Goal: Task Accomplishment & Management: Manage account settings

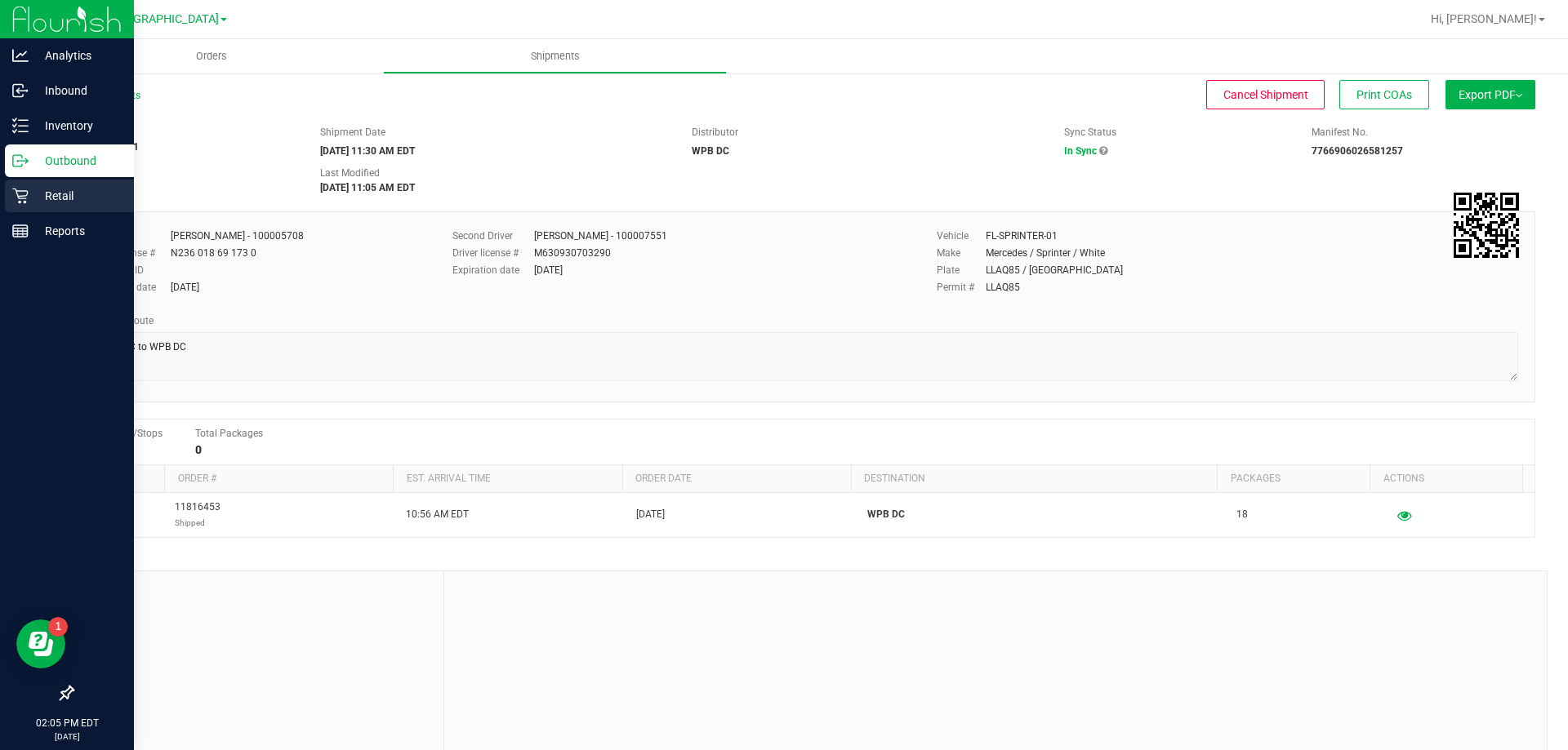
click at [73, 196] on p "Retail" at bounding box center [77, 196] width 98 height 19
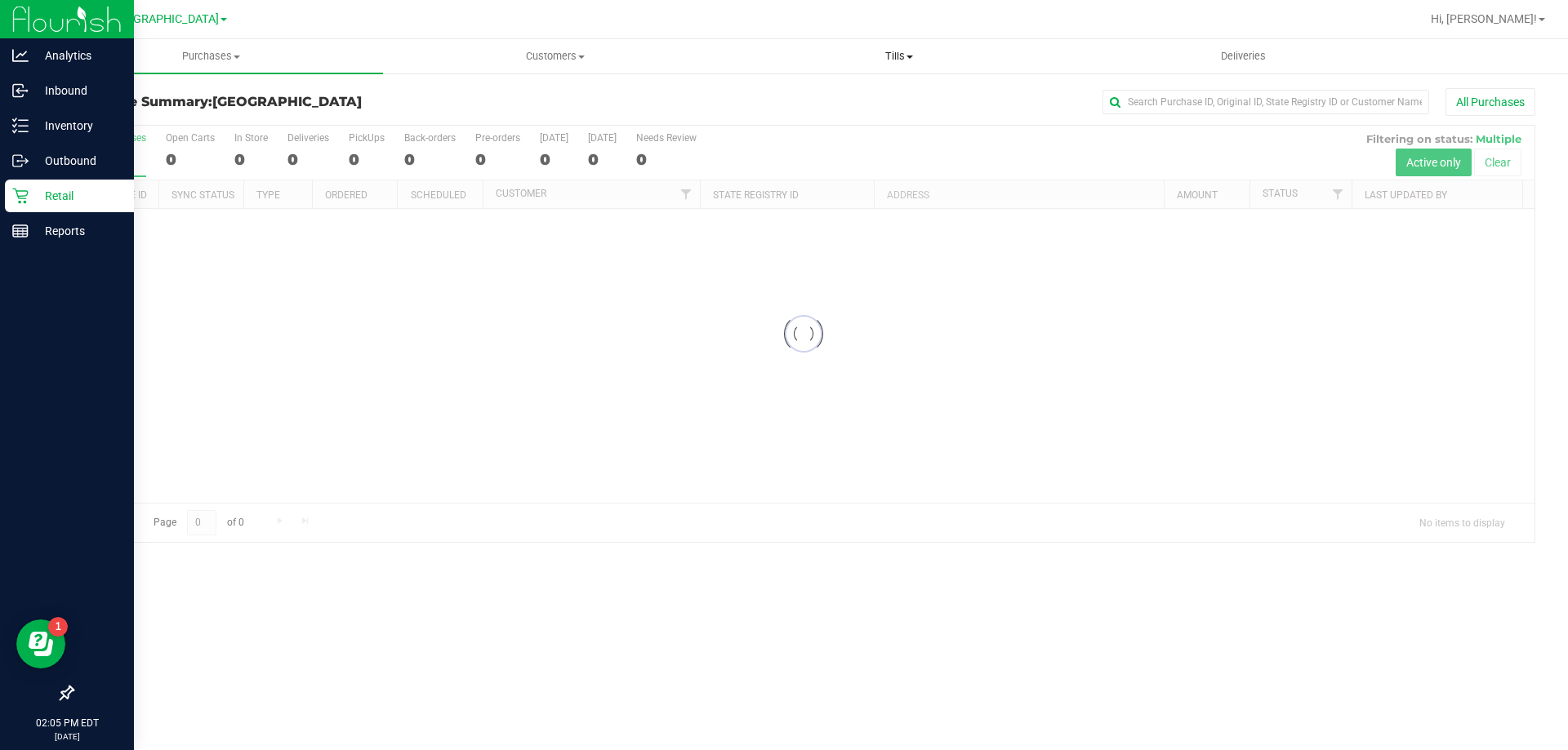
click at [895, 53] on span "Tills" at bounding box center [899, 56] width 342 height 15
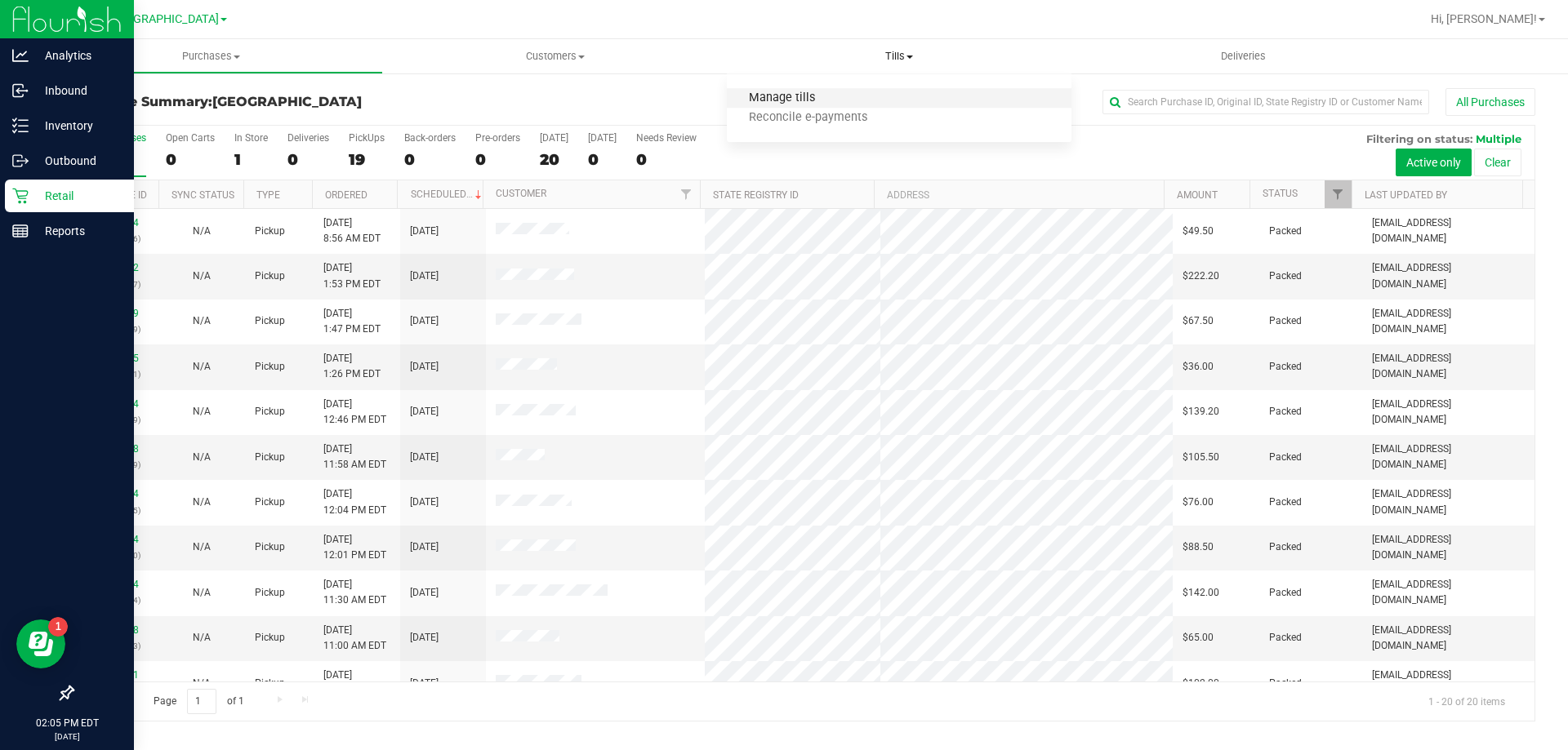
click at [830, 92] on span "Manage tills" at bounding box center [782, 98] width 110 height 14
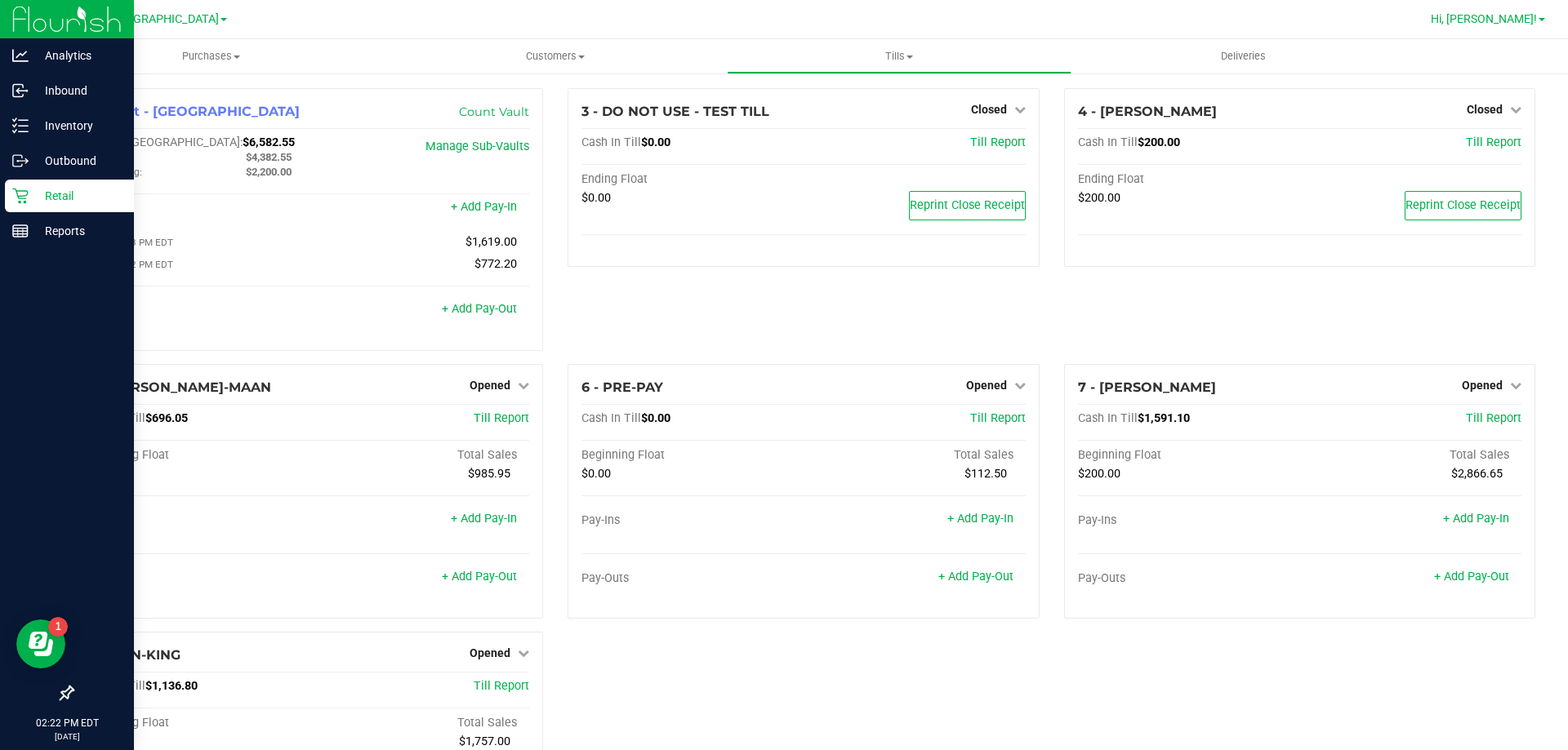
click at [1519, 19] on span "Hi, [PERSON_NAME]!" at bounding box center [1483, 19] width 106 height 13
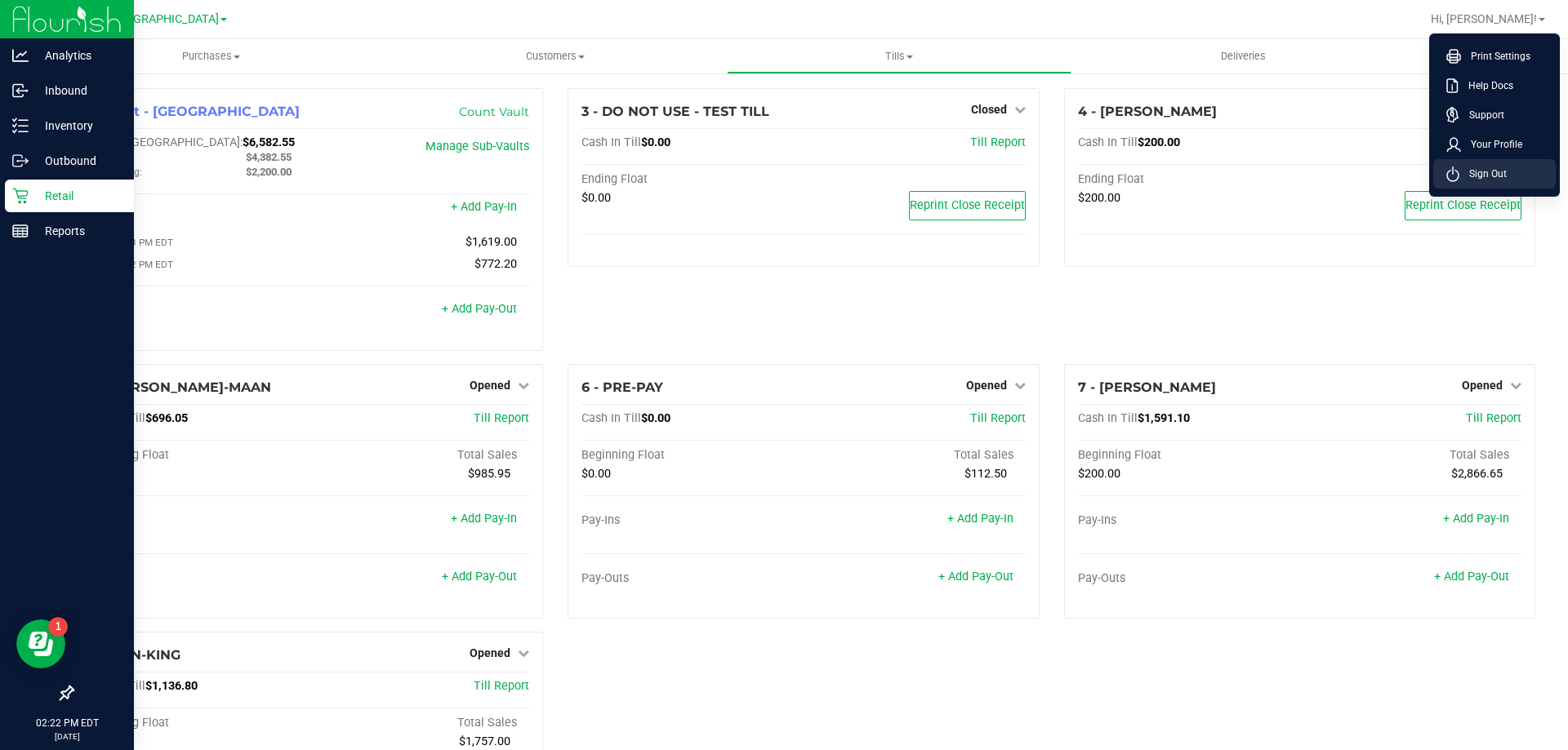
click at [1493, 179] on span "Sign Out" at bounding box center [1482, 173] width 48 height 17
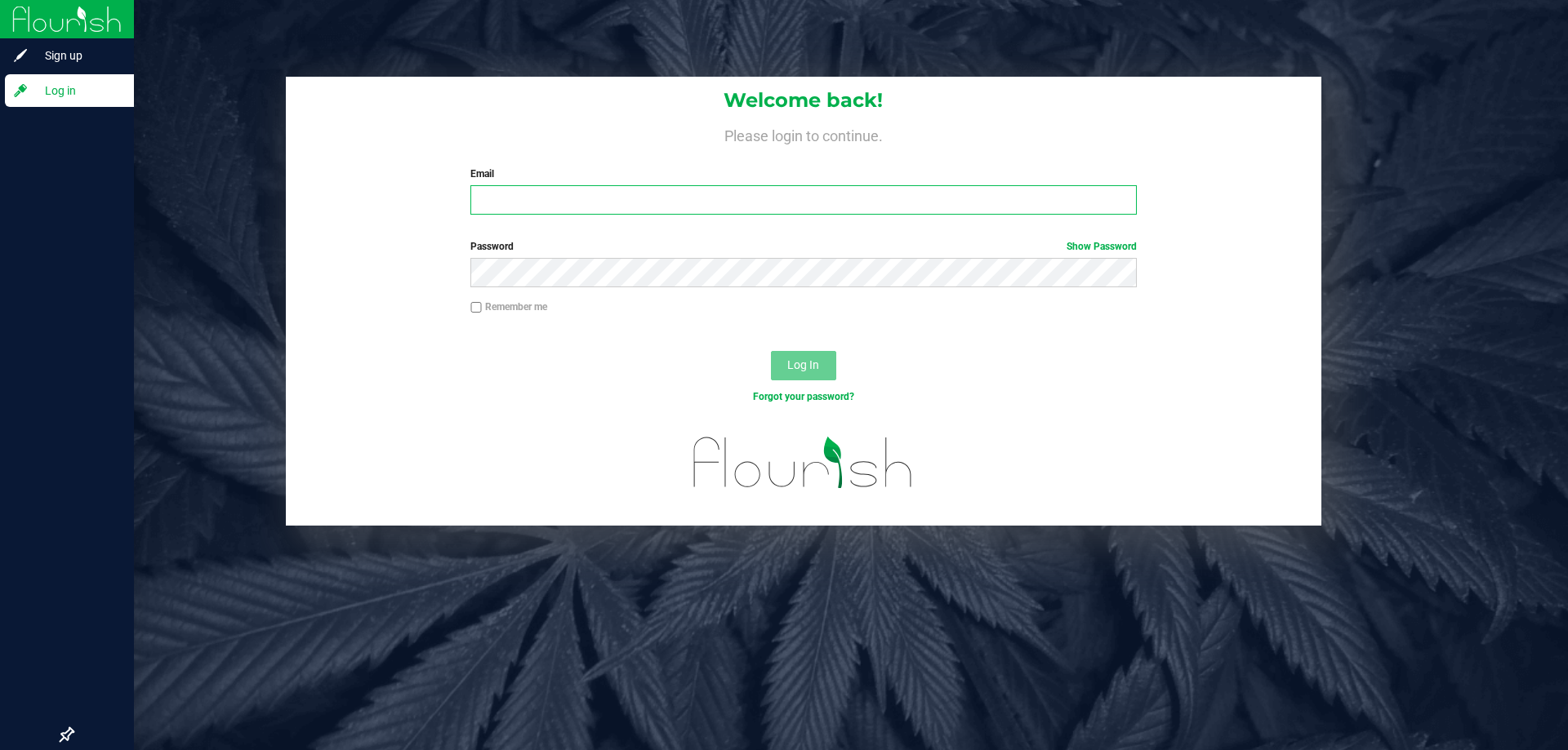
click at [742, 199] on input "Email" at bounding box center [803, 200] width 666 height 29
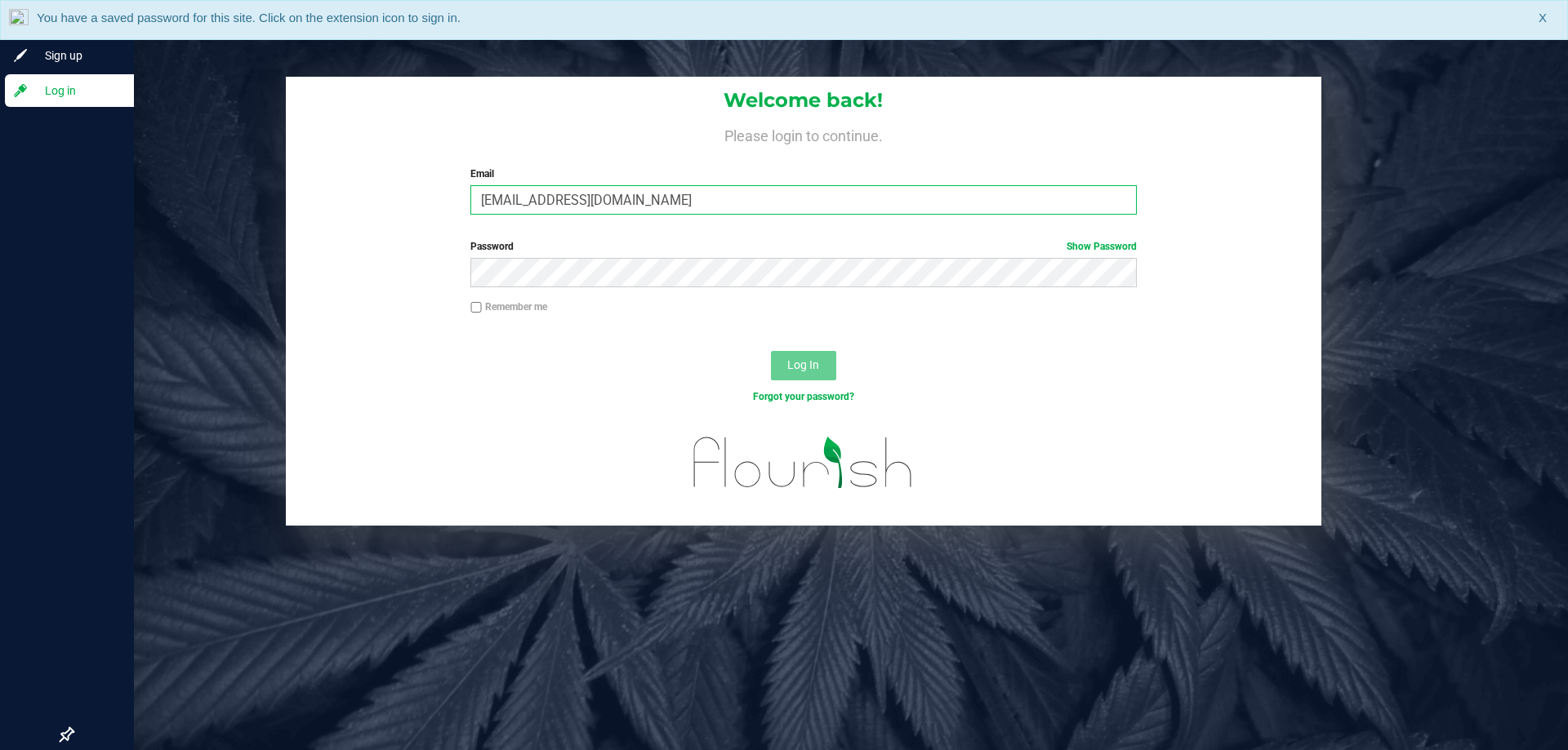
type input "[EMAIL_ADDRESS][DOMAIN_NAME]"
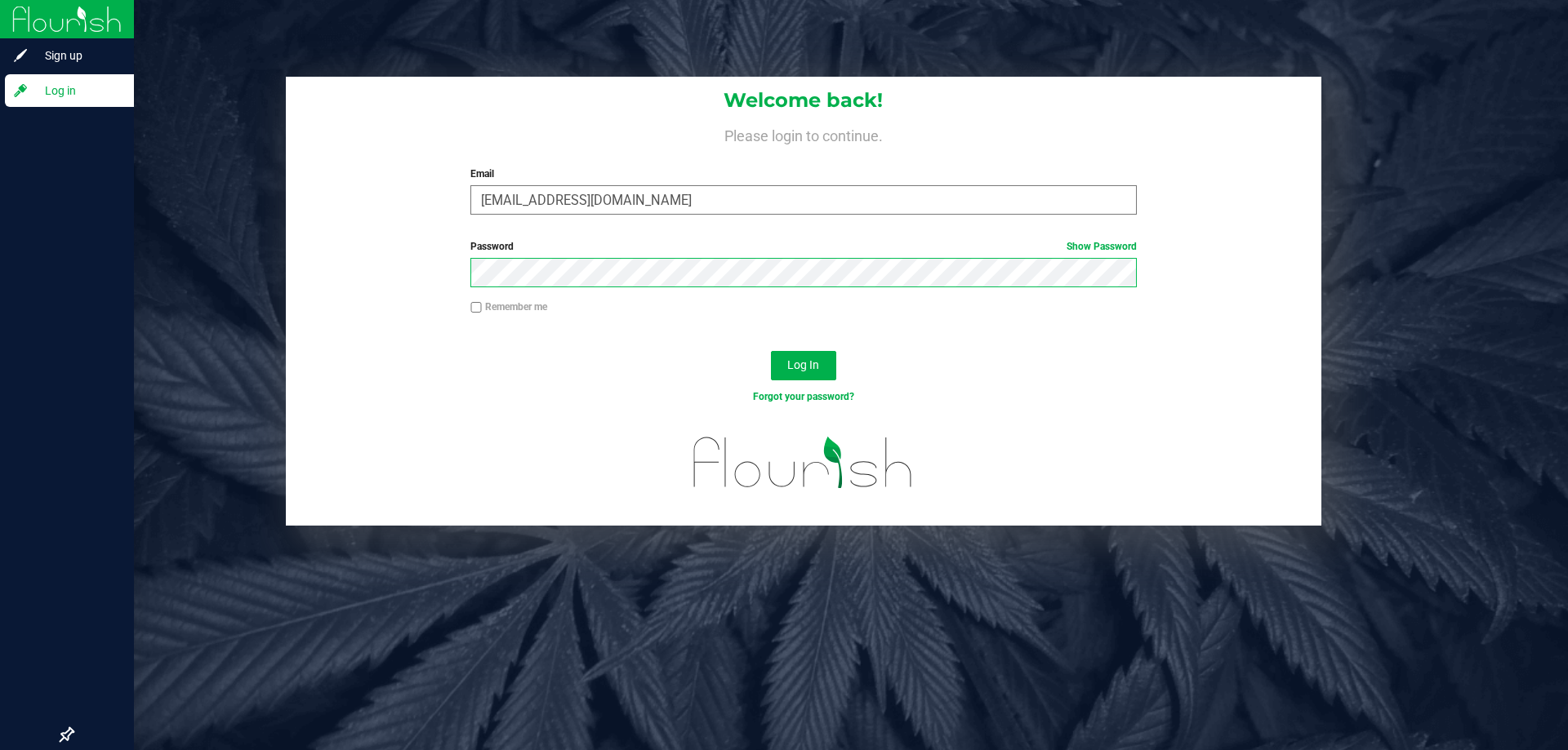
click at [771, 351] on button "Log In" at bounding box center [803, 365] width 65 height 29
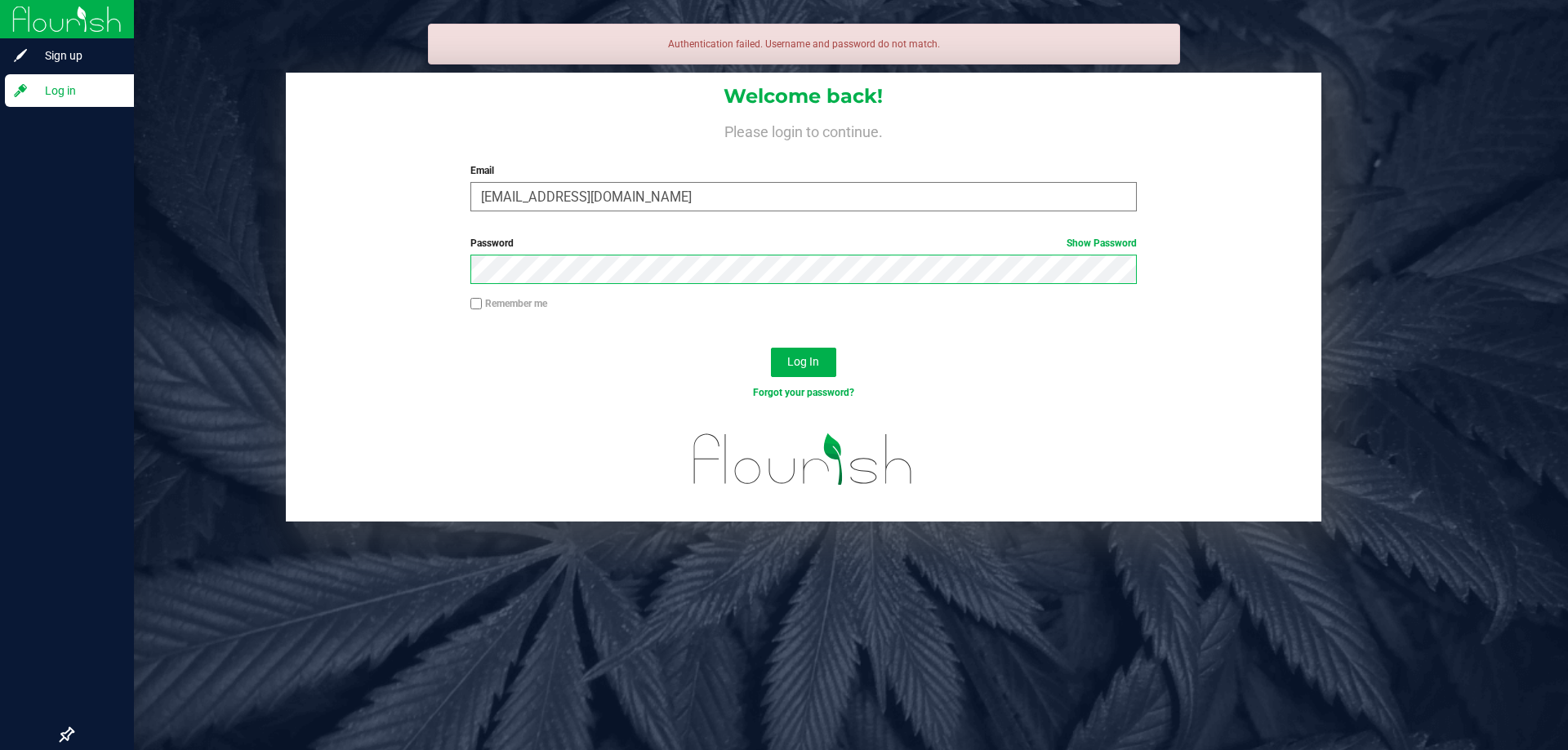
click at [771, 348] on button "Log In" at bounding box center [803, 362] width 65 height 29
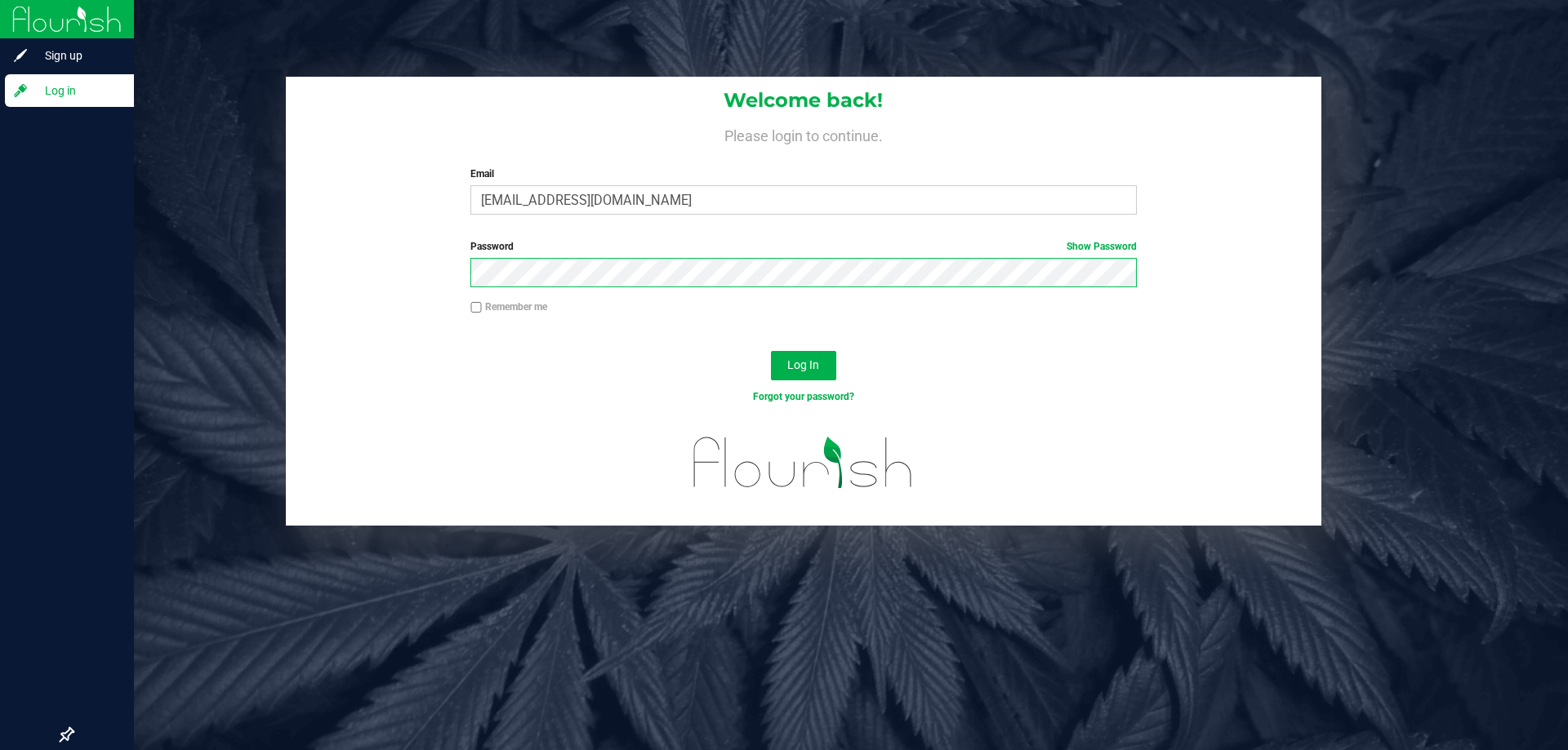
click at [771, 351] on button "Log In" at bounding box center [803, 365] width 65 height 29
